Goal: Information Seeking & Learning: Learn about a topic

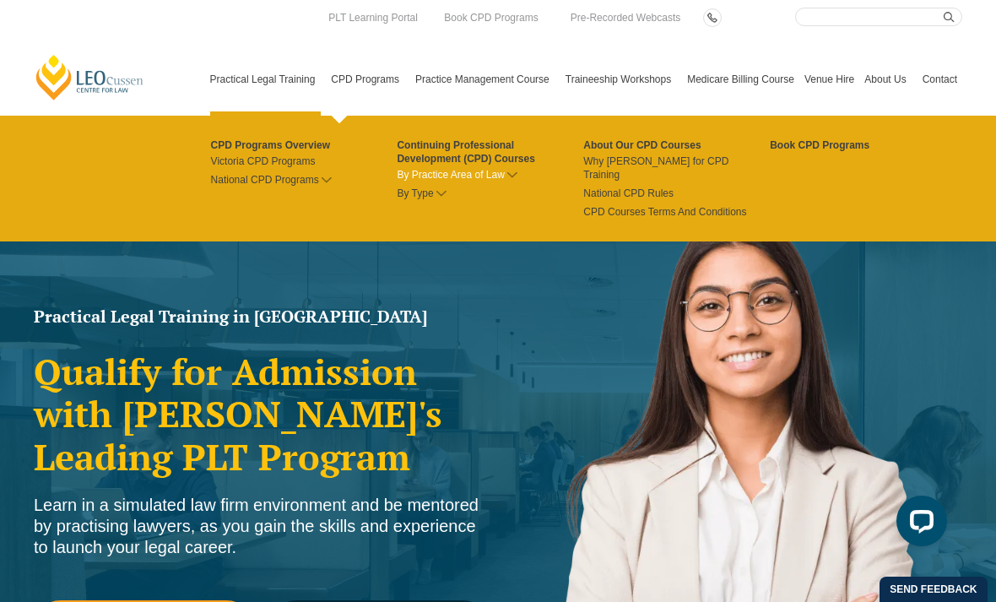
click at [470, 176] on link "By Practice Area of Law" at bounding box center [490, 175] width 187 height 14
click at [507, 175] on icon at bounding box center [512, 175] width 10 height 6
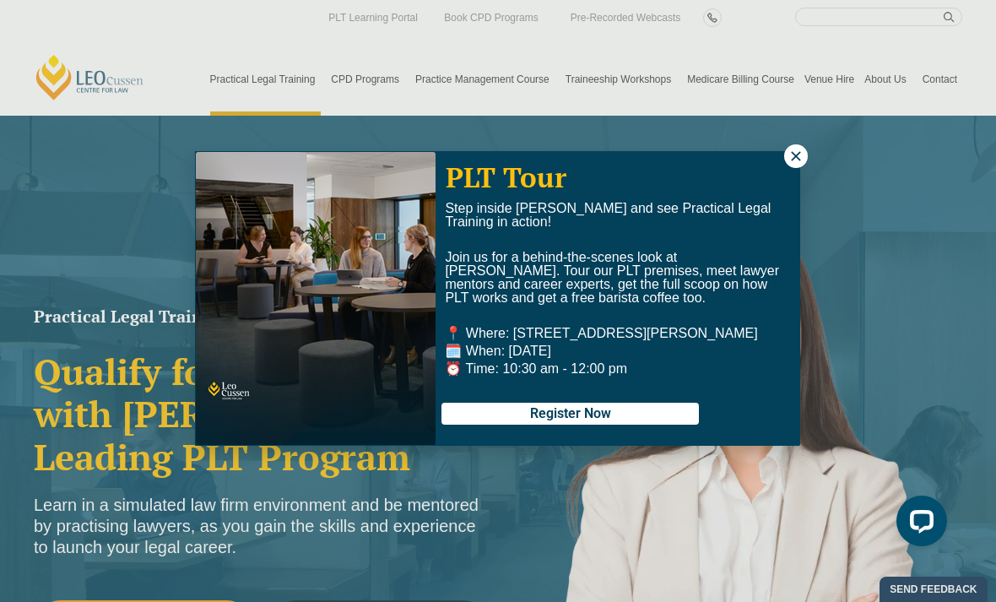
click at [795, 147] on button at bounding box center [796, 156] width 24 height 24
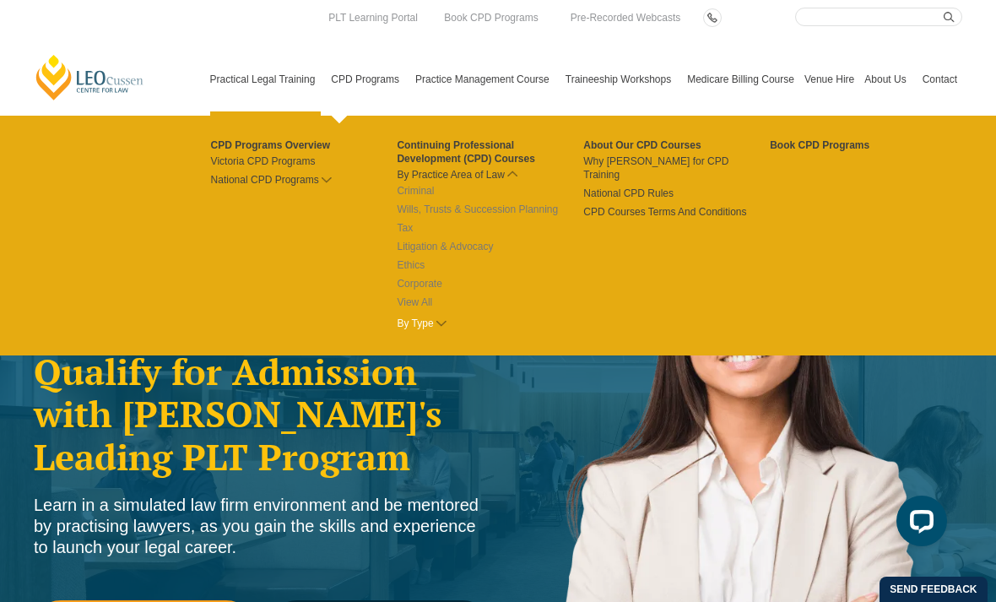
click at [436, 324] on icon at bounding box center [441, 324] width 10 height 6
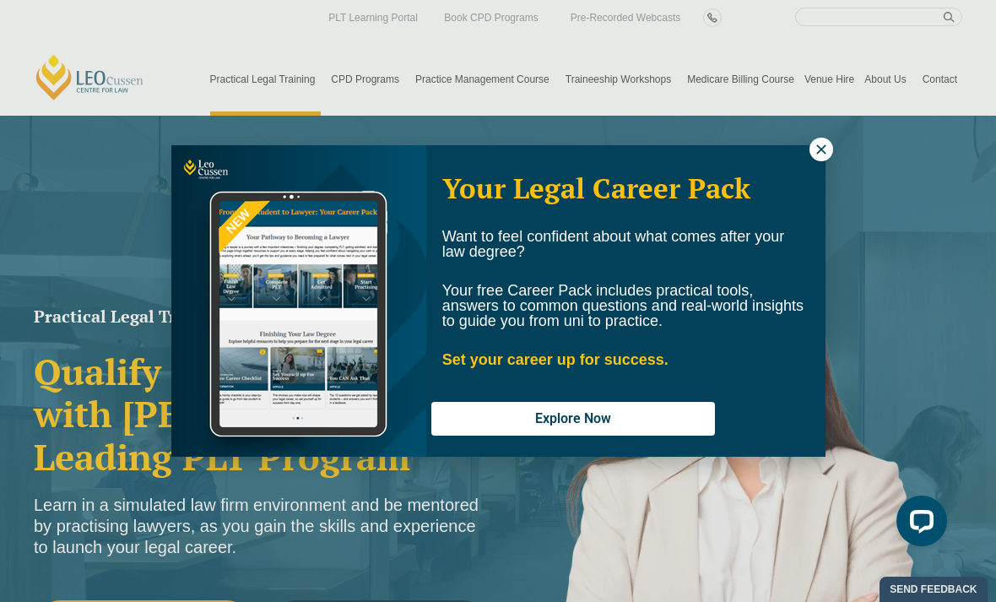
click at [826, 151] on icon at bounding box center [821, 149] width 15 height 15
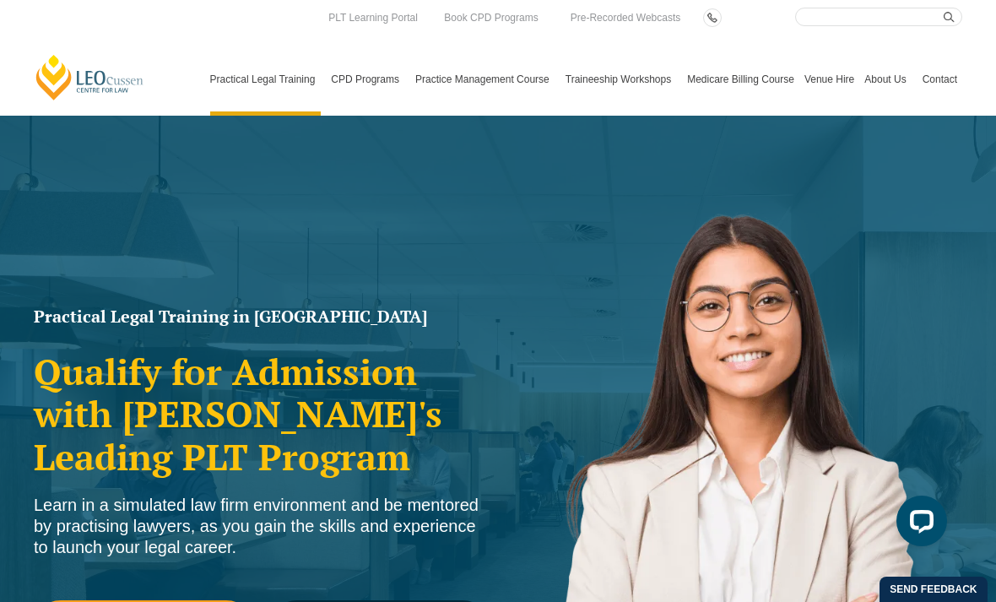
drag, startPoint x: 620, startPoint y: 30, endPoint x: -1, endPoint y: -1, distance: 621.1
click at [0, 0] on html "Leo Cussen Centre for Law Search here Practical Legal Training Our Practical Le…" at bounding box center [498, 301] width 996 height 602
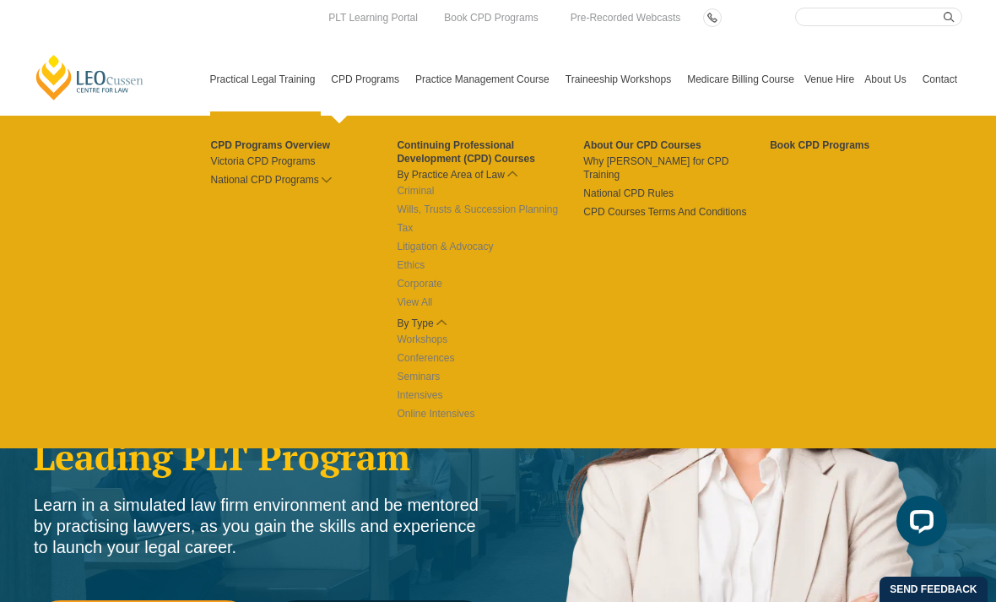
click at [352, 77] on link "CPD Programs" at bounding box center [368, 79] width 84 height 73
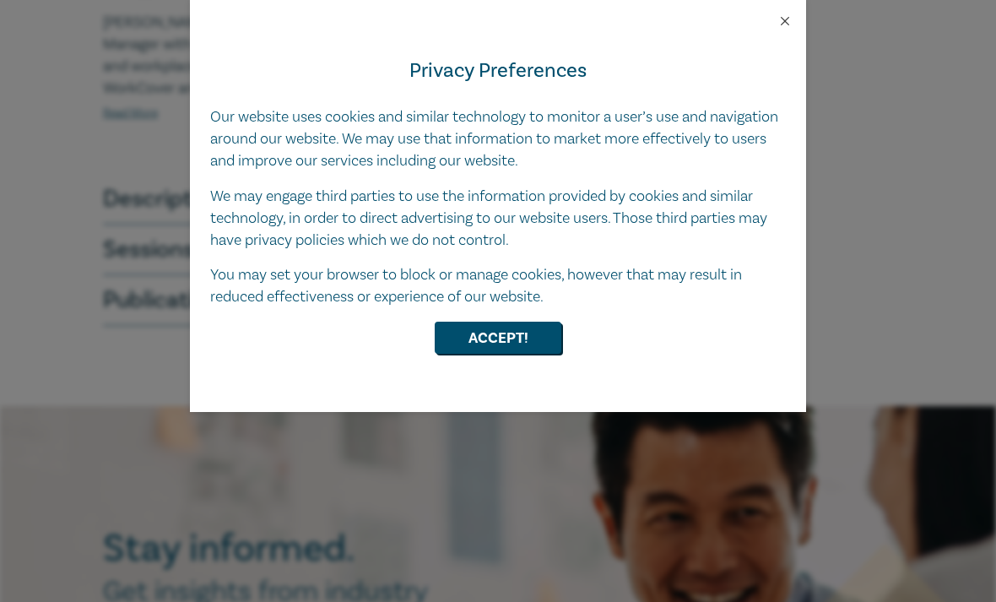
click at [780, 16] on button "Close" at bounding box center [784, 21] width 15 height 15
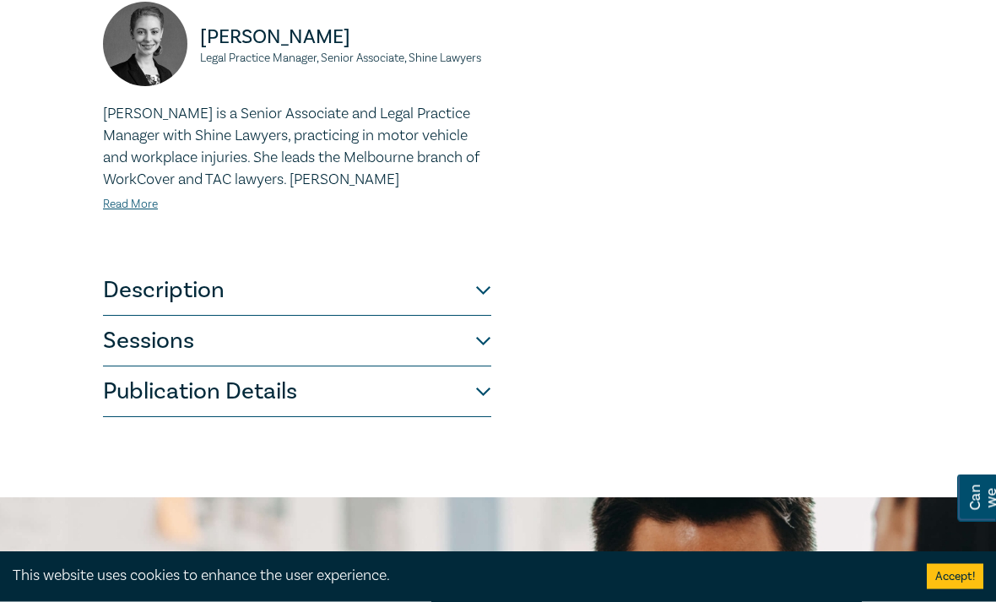
scroll to position [1227, 0]
click at [477, 282] on button "Description" at bounding box center [297, 291] width 388 height 51
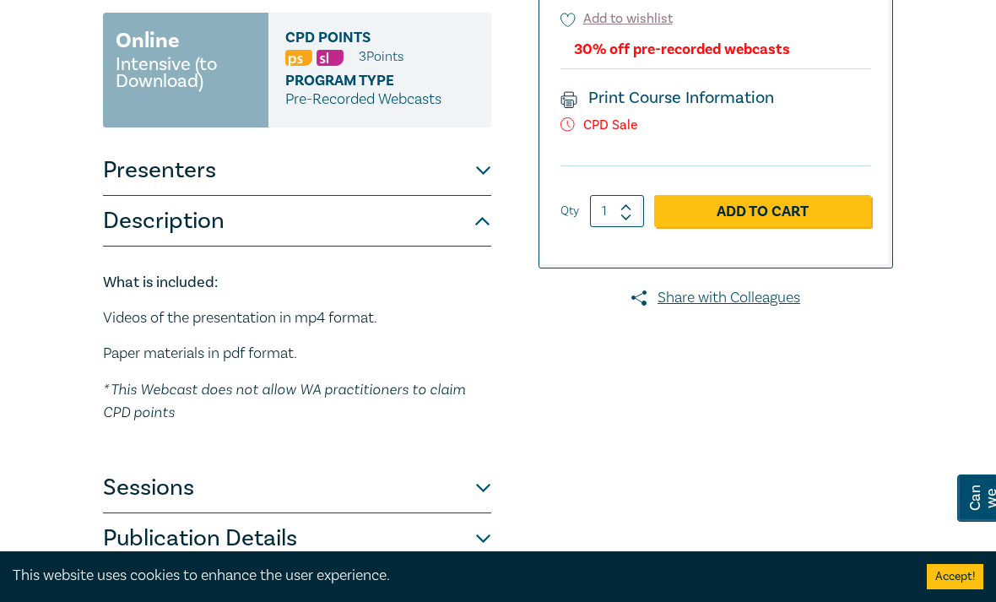
scroll to position [316, 0]
click at [477, 493] on button "Sessions" at bounding box center [297, 487] width 388 height 51
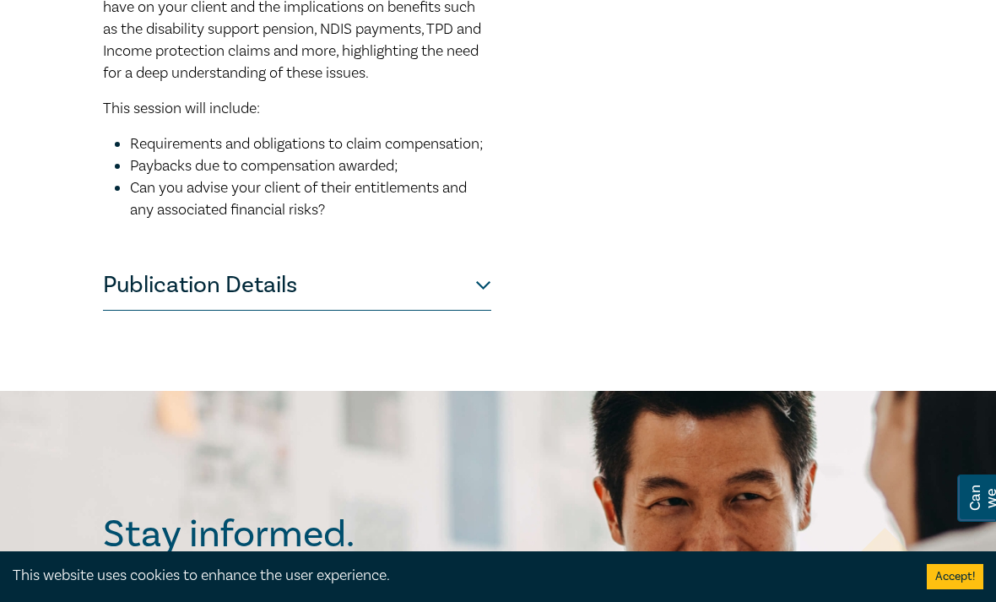
click at [155, 311] on button "Publication Details" at bounding box center [297, 285] width 388 height 51
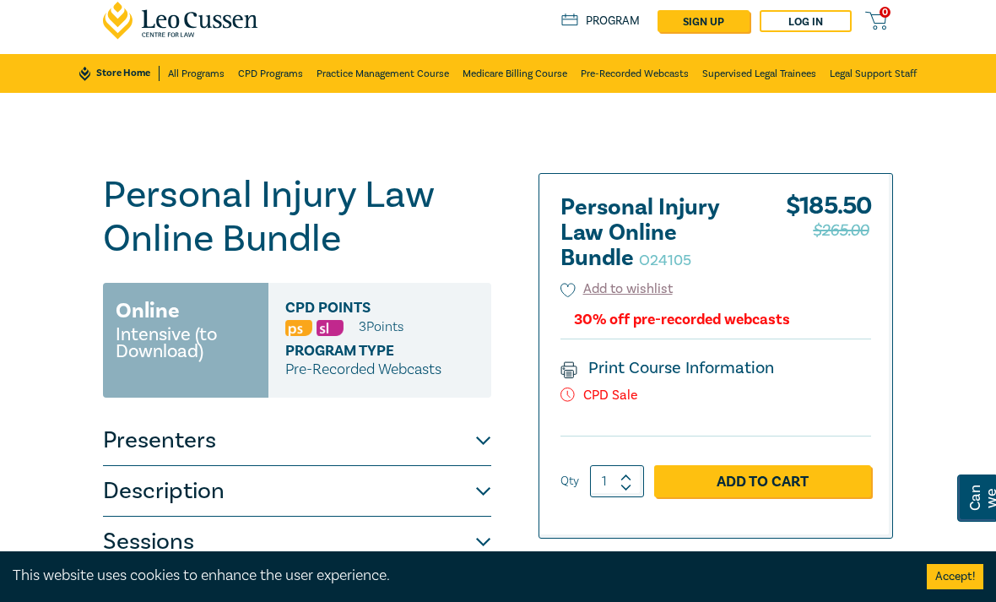
scroll to position [0, 0]
